Goal: Check status: Check status

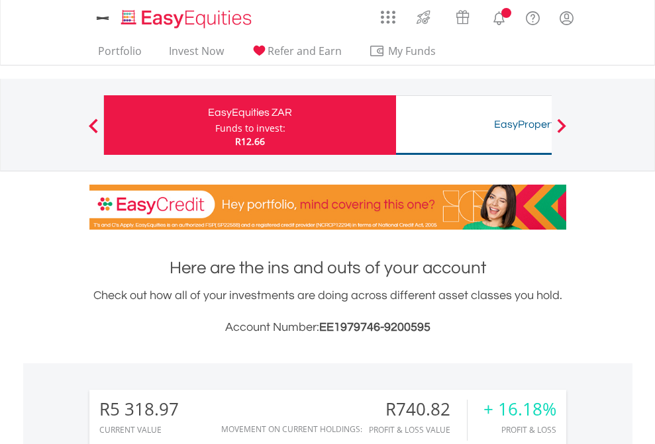
scroll to position [127, 208]
click at [215, 125] on div "Funds to invest:" at bounding box center [250, 128] width 70 height 13
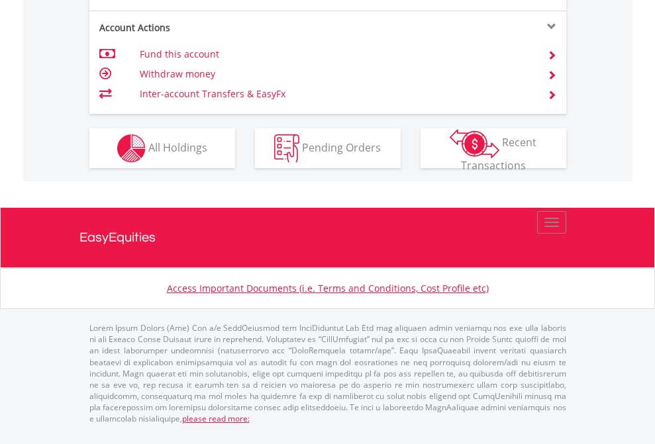
scroll to position [1296, 0]
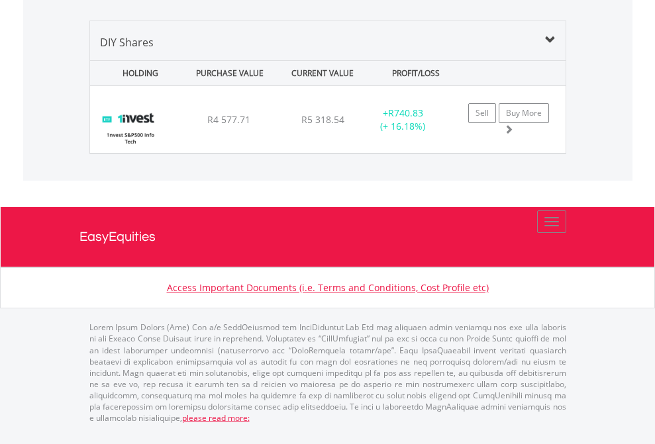
scroll to position [127, 208]
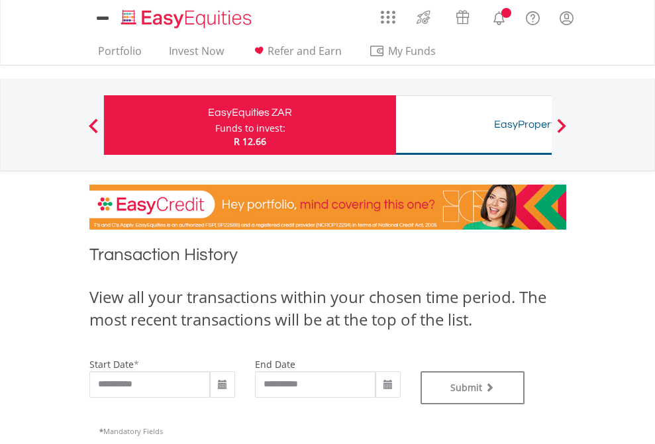
click at [215, 125] on div "Funds to invest:" at bounding box center [250, 128] width 70 height 13
type input "**********"
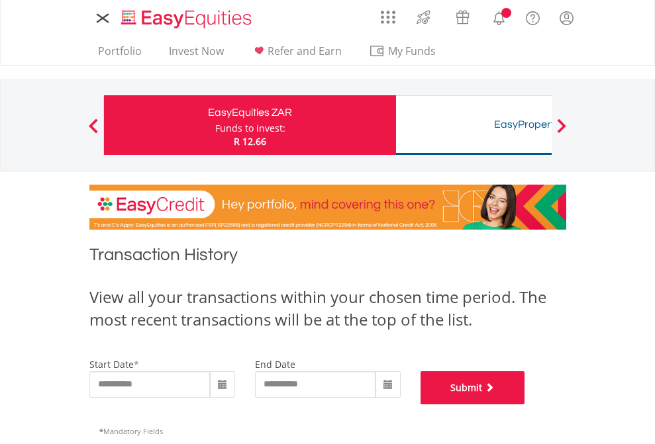
click at [525, 405] on button "Submit" at bounding box center [473, 388] width 105 height 33
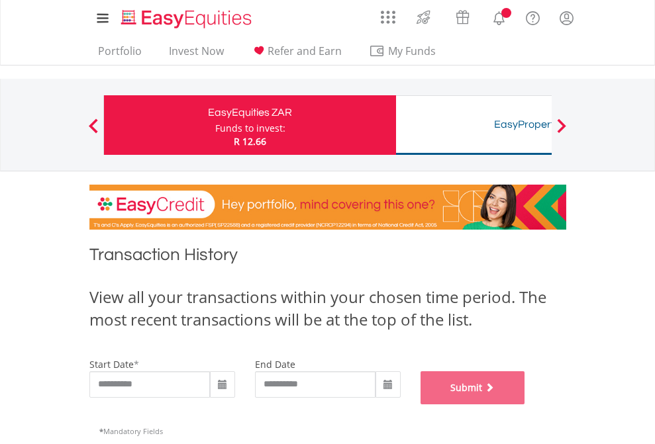
scroll to position [537, 0]
